Goal: Task Accomplishment & Management: Manage account settings

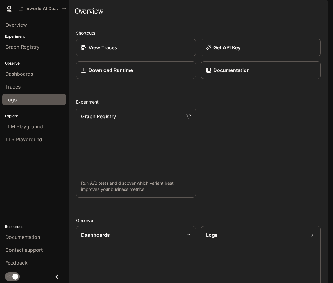
click at [22, 98] on div "Logs" at bounding box center [34, 99] width 58 height 7
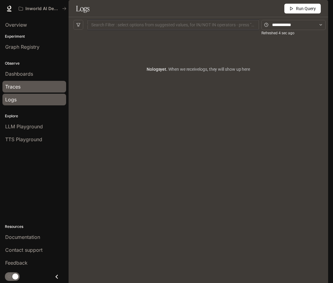
click at [22, 85] on div "Traces" at bounding box center [34, 86] width 58 height 7
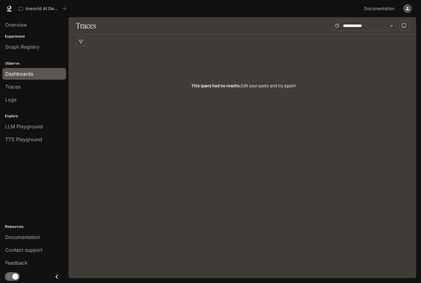
click at [36, 71] on div "Dashboards" at bounding box center [34, 73] width 58 height 7
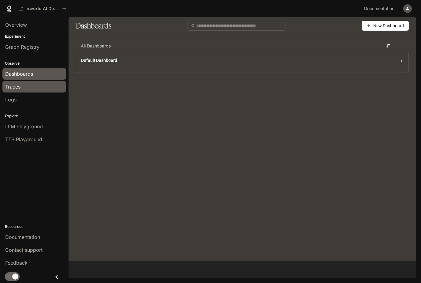
click at [24, 87] on div "Traces" at bounding box center [34, 86] width 58 height 7
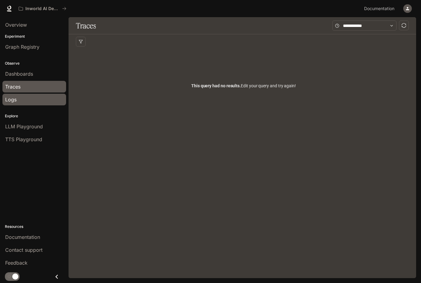
click at [18, 99] on div "Logs" at bounding box center [34, 99] width 58 height 7
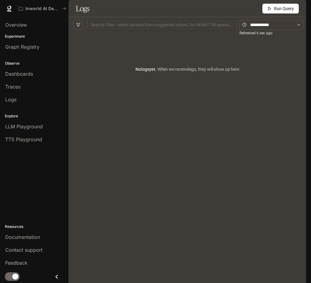
click at [299, 8] on icon "button" at bounding box center [297, 8] width 5 height 5
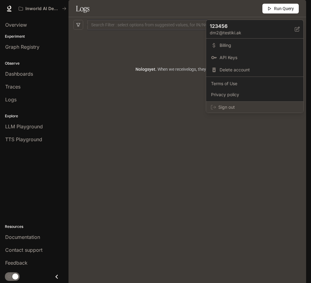
click at [239, 107] on span "Sign out" at bounding box center [259, 107] width 80 height 6
